Goal: Task Accomplishment & Management: Use online tool/utility

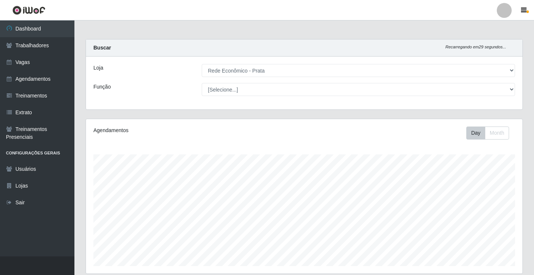
select select "192"
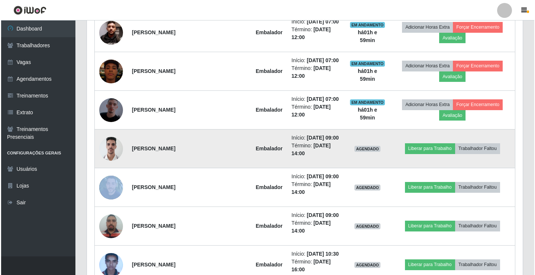
scroll to position [421, 0]
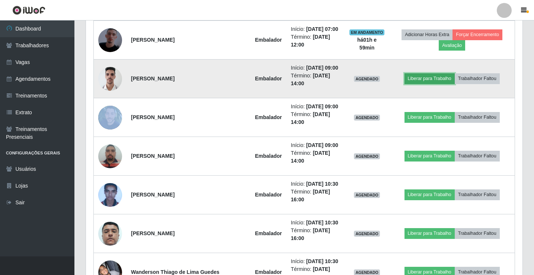
click at [421, 84] on button "Liberar para Trabalho" at bounding box center [429, 78] width 50 height 10
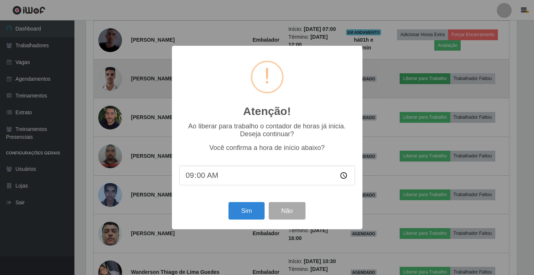
scroll to position [154, 432]
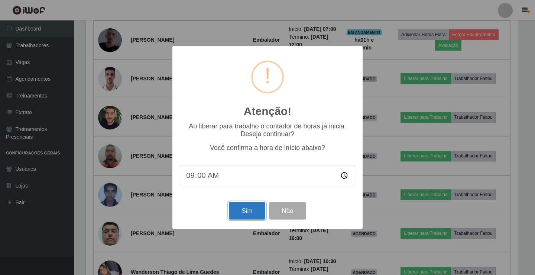
click at [251, 212] on button "Sim" at bounding box center [247, 210] width 36 height 17
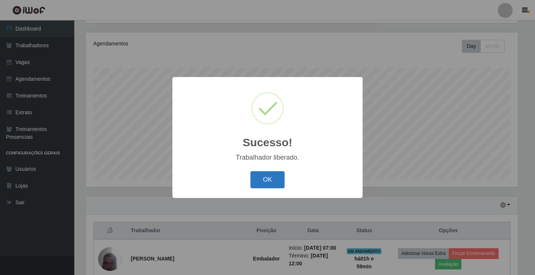
click at [266, 176] on button "OK" at bounding box center [268, 179] width 35 height 17
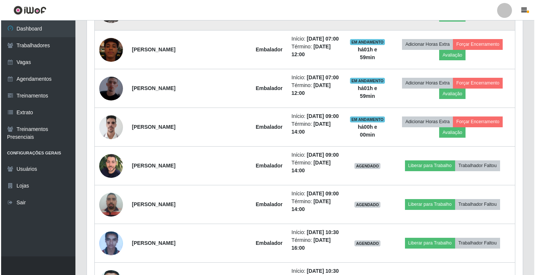
scroll to position [421, 0]
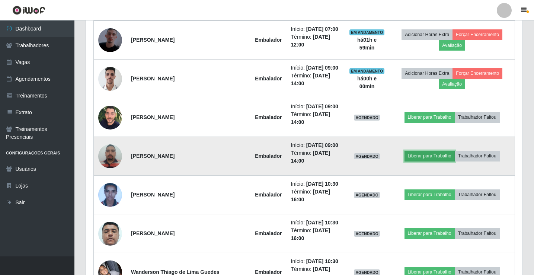
click at [423, 161] on button "Liberar para Trabalho" at bounding box center [429, 156] width 50 height 10
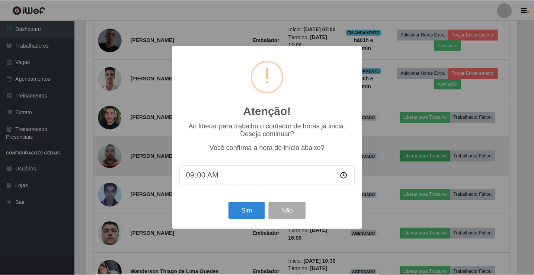
scroll to position [154, 432]
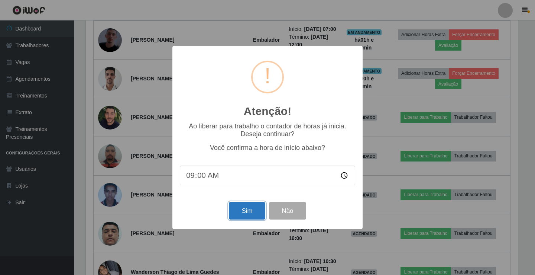
click at [249, 209] on button "Sim" at bounding box center [247, 210] width 36 height 17
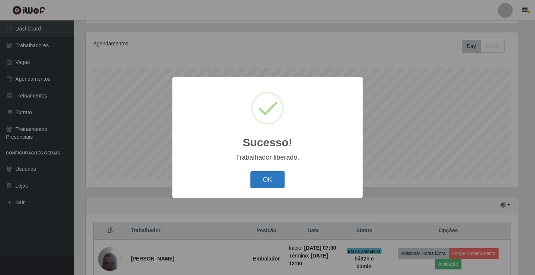
click at [265, 185] on button "OK" at bounding box center [268, 179] width 35 height 17
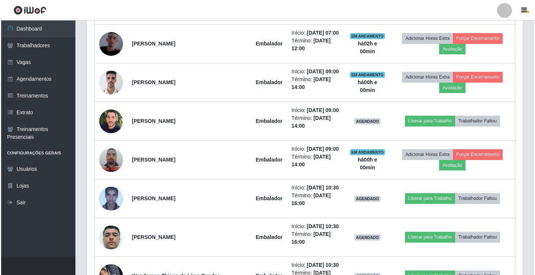
scroll to position [421, 0]
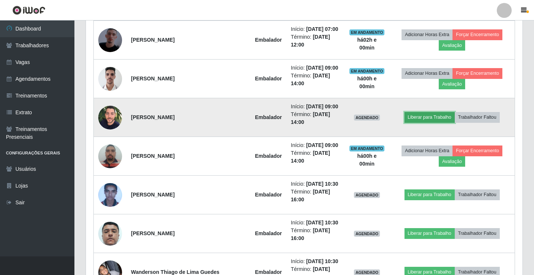
click at [428, 122] on button "Liberar para Trabalho" at bounding box center [429, 117] width 50 height 10
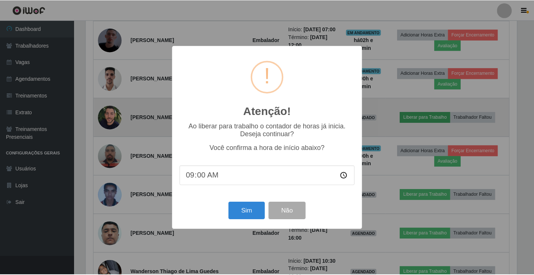
scroll to position [154, 432]
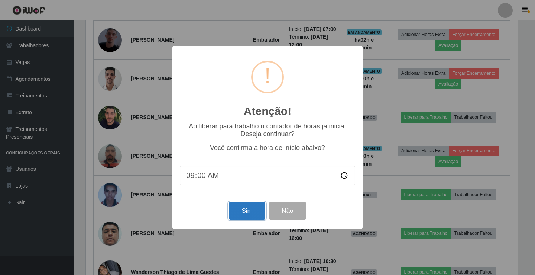
click at [258, 212] on button "Sim" at bounding box center [247, 210] width 36 height 17
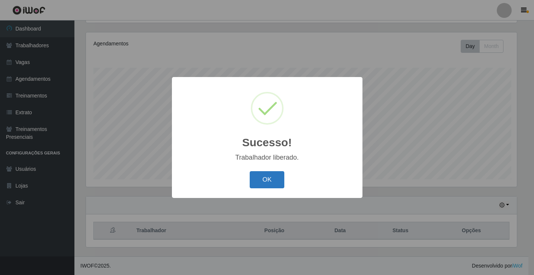
scroll to position [0, 0]
click at [274, 180] on button "OK" at bounding box center [268, 179] width 35 height 17
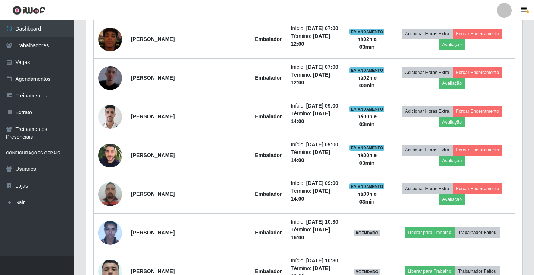
scroll to position [384, 0]
